Goal: Information Seeking & Learning: Find specific fact

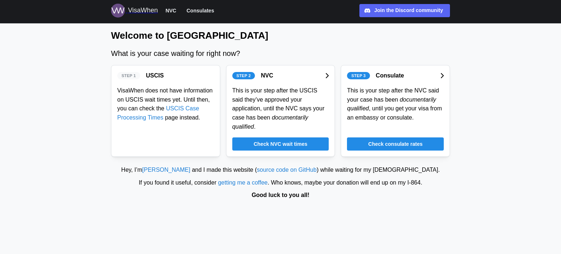
click at [288, 138] on span "Check NVC wait times" at bounding box center [281, 144] width 54 height 12
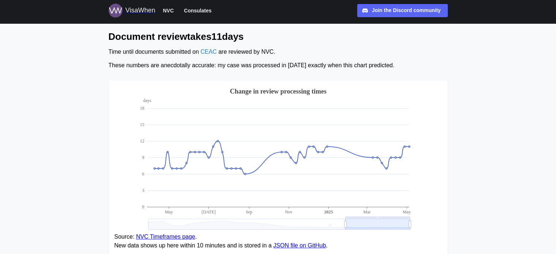
scroll to position [110, 0]
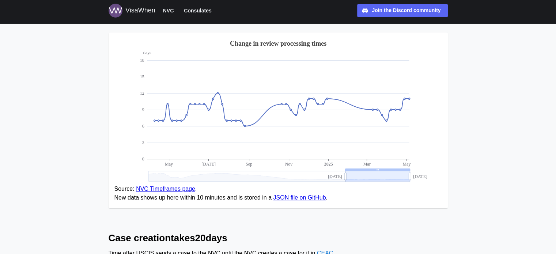
drag, startPoint x: 409, startPoint y: 175, endPoint x: 423, endPoint y: 177, distance: 14.0
drag, startPoint x: 408, startPoint y: 177, endPoint x: 340, endPoint y: 176, distance: 68.4
click at [340, 176] on icon at bounding box center [279, 176] width 262 height 11
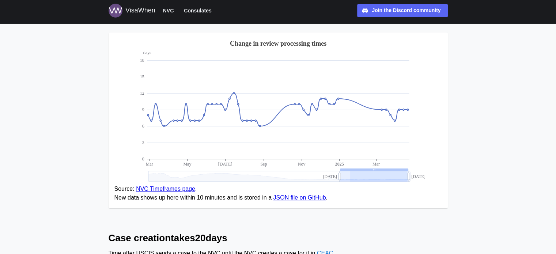
drag, startPoint x: 406, startPoint y: 176, endPoint x: 313, endPoint y: 172, distance: 94.0
click at [313, 172] on icon at bounding box center [279, 176] width 262 height 11
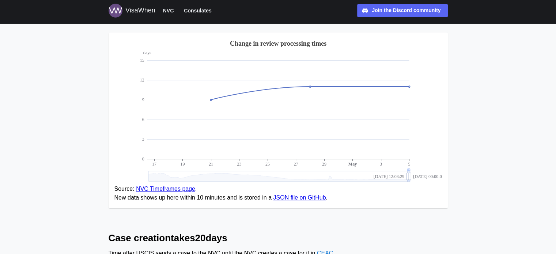
drag, startPoint x: 313, startPoint y: 172, endPoint x: 500, endPoint y: 177, distance: 187.2
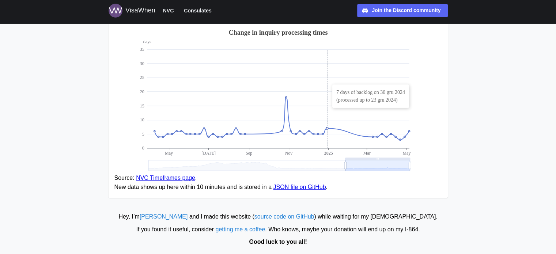
scroll to position [616, 0]
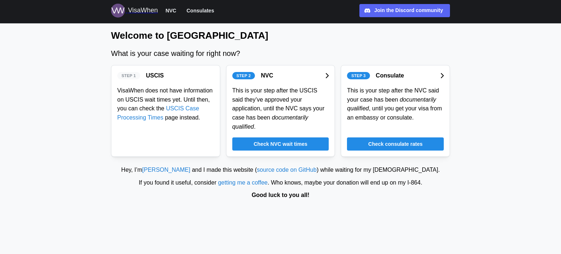
click at [412, 138] on span "Check consulate rates" at bounding box center [395, 144] width 54 height 12
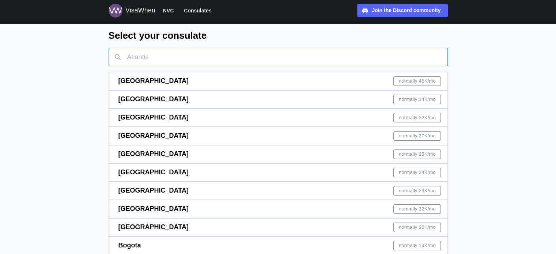
click at [196, 55] on input "text" at bounding box center [278, 57] width 339 height 18
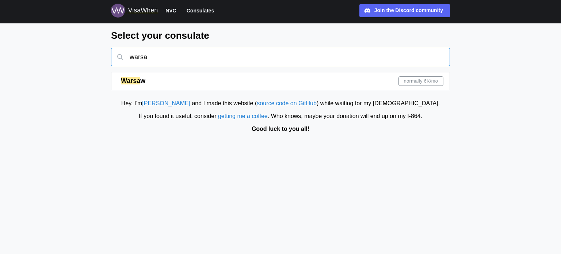
type input "warsa"
click at [419, 77] on span "normally 6K /mo" at bounding box center [421, 81] width 34 height 9
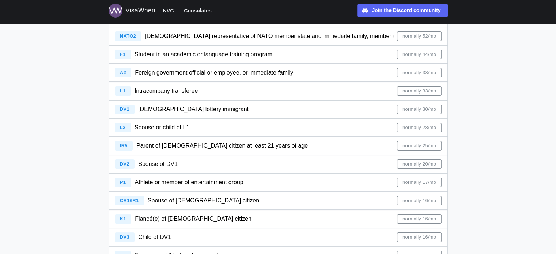
scroll to position [183, 0]
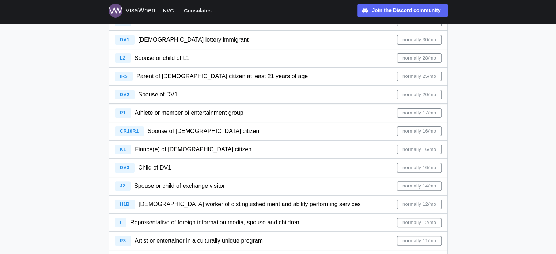
click at [435, 151] on span "normally 16/mo" at bounding box center [419, 149] width 34 height 9
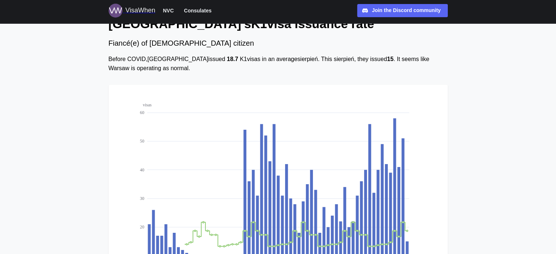
scroll to position [146, 0]
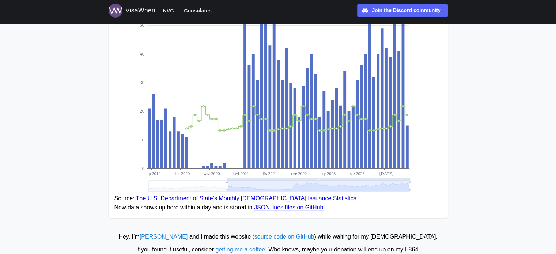
click at [243, 199] on link "The U.S. Department of State’s Monthly [DEMOGRAPHIC_DATA] Issuance Statistics" at bounding box center [246, 198] width 220 height 6
